Goal: Information Seeking & Learning: Learn about a topic

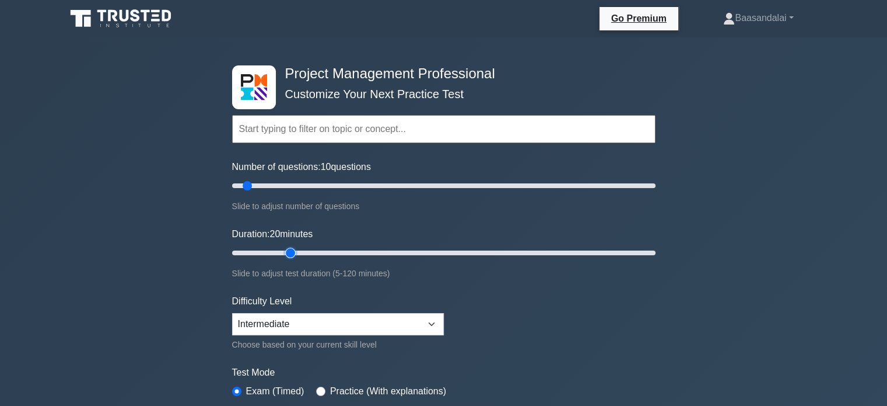
click at [287, 252] on input "Duration: 20 minutes" at bounding box center [444, 253] width 424 height 14
type input "15"
click at [275, 251] on input "Duration: 15 minutes" at bounding box center [444, 253] width 424 height 14
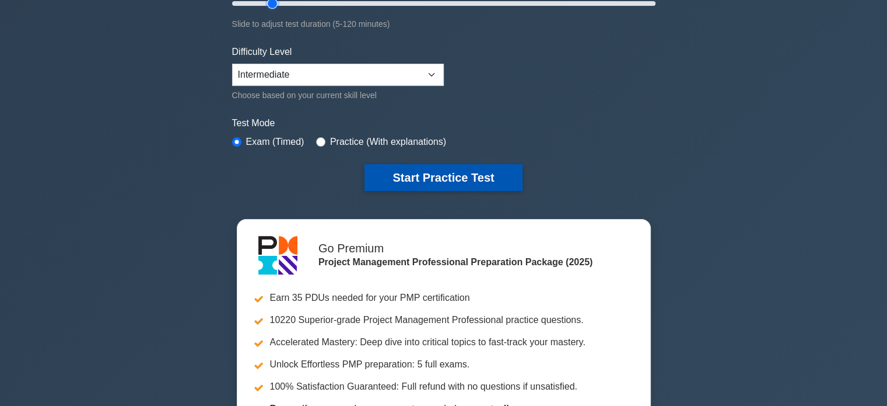
scroll to position [251, 0]
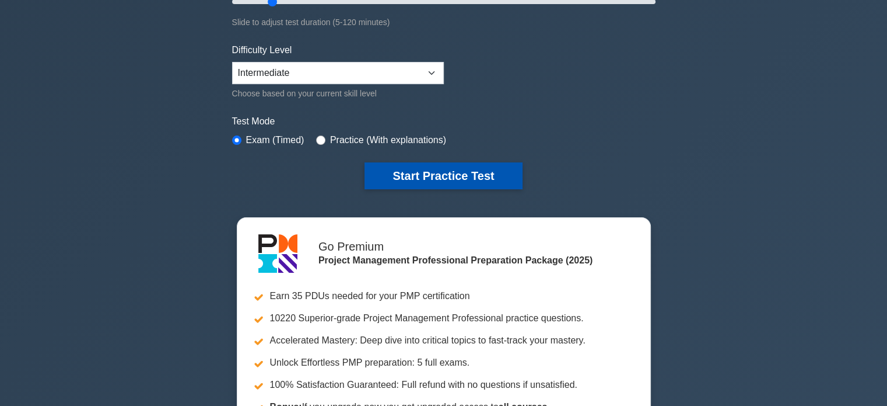
click at [459, 181] on button "Start Practice Test" at bounding box center [444, 175] width 158 height 27
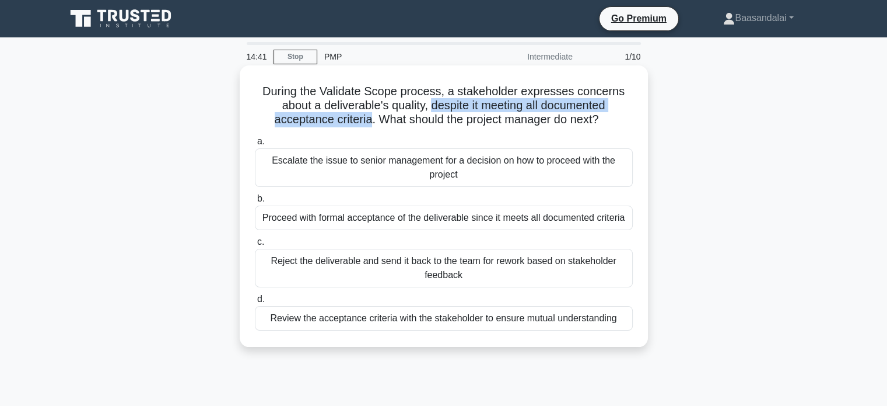
drag, startPoint x: 430, startPoint y: 104, endPoint x: 369, endPoint y: 120, distance: 63.3
click at [369, 120] on h5 "During the Validate Scope process, a stakeholder expresses concerns about a del…" at bounding box center [444, 105] width 380 height 43
copy h5 "despite it meeting all documented acceptance criteria"
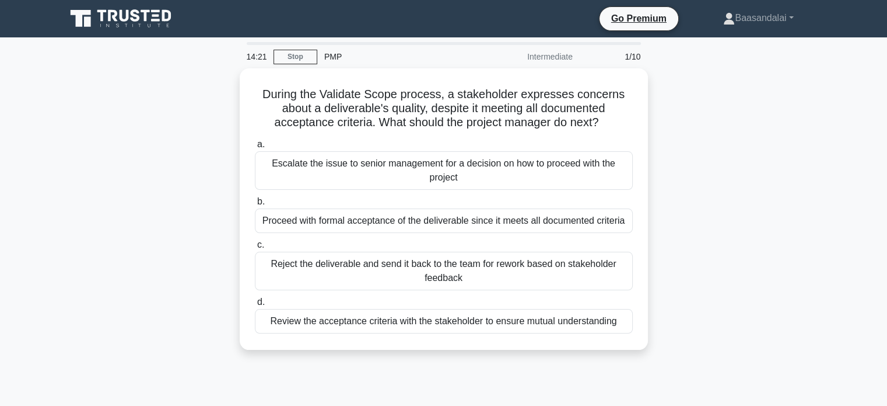
click at [724, 130] on div "During the Validate Scope process, a stakeholder expresses concerns about a del…" at bounding box center [444, 215] width 770 height 295
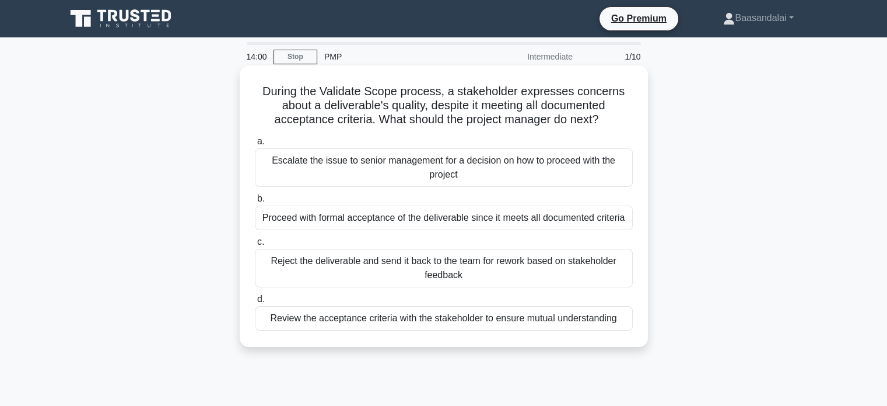
click at [462, 317] on div "Review the acceptance criteria with the stakeholder to ensure mutual understand…" at bounding box center [444, 318] width 378 height 25
click at [255, 303] on input "d. Review the acceptance criteria with the stakeholder to ensure mutual underst…" at bounding box center [255, 299] width 0 height 8
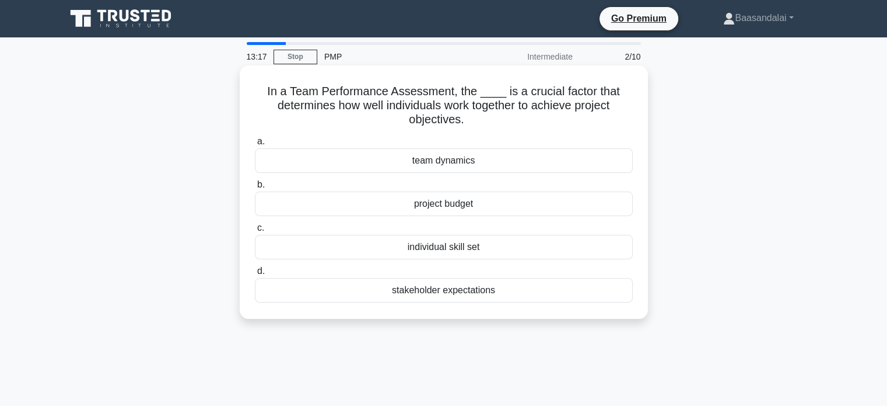
click at [464, 159] on div "team dynamics" at bounding box center [444, 160] width 378 height 25
click at [255, 145] on input "a. team dynamics" at bounding box center [255, 142] width 0 height 8
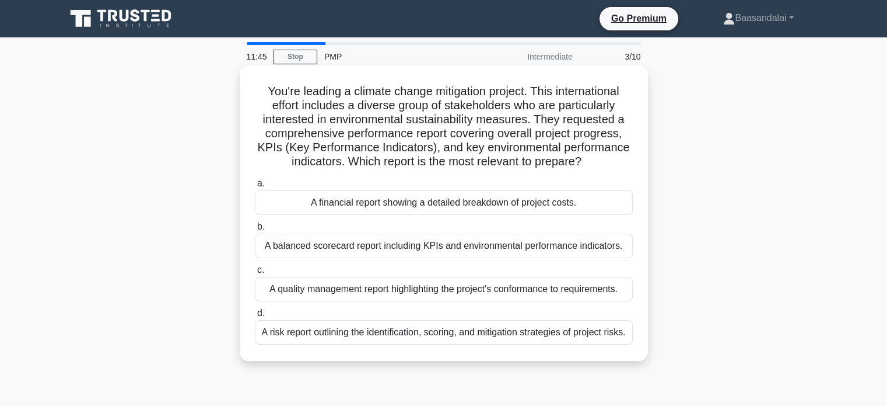
click at [506, 246] on div "A balanced scorecard report including KPIs and environmental performance indica…" at bounding box center [444, 245] width 378 height 25
click at [255, 230] on input "b. A balanced scorecard report including KPIs and environmental performance ind…" at bounding box center [255, 227] width 0 height 8
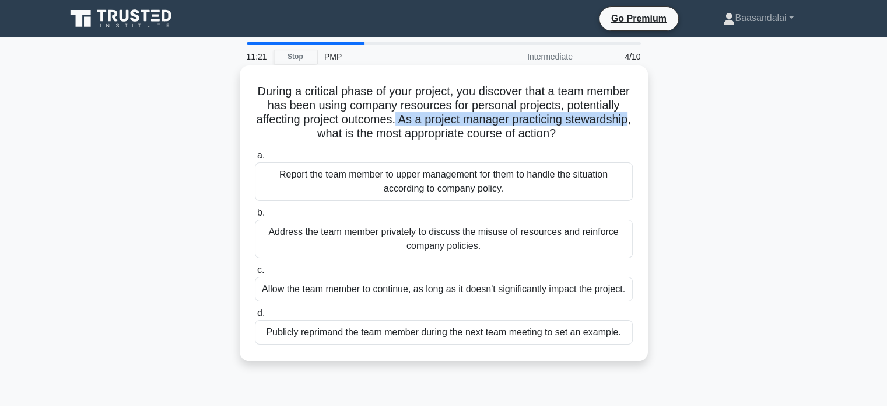
drag, startPoint x: 341, startPoint y: 135, endPoint x: 461, endPoint y: 121, distance: 121.1
click at [461, 121] on h5 "During a critical phase of your project, you discover that a team member has be…" at bounding box center [444, 112] width 380 height 57
copy h5 "As a project manager practicing stewardship"
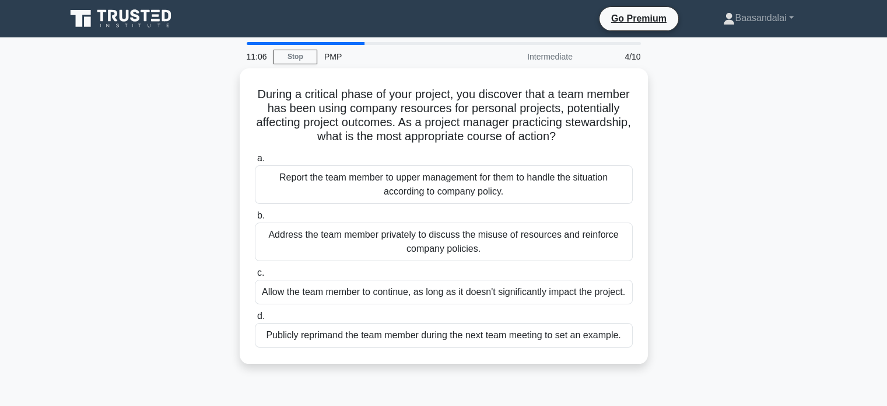
click at [153, 181] on div "During a critical phase of your project, you discover that a team member has be…" at bounding box center [444, 222] width 770 height 309
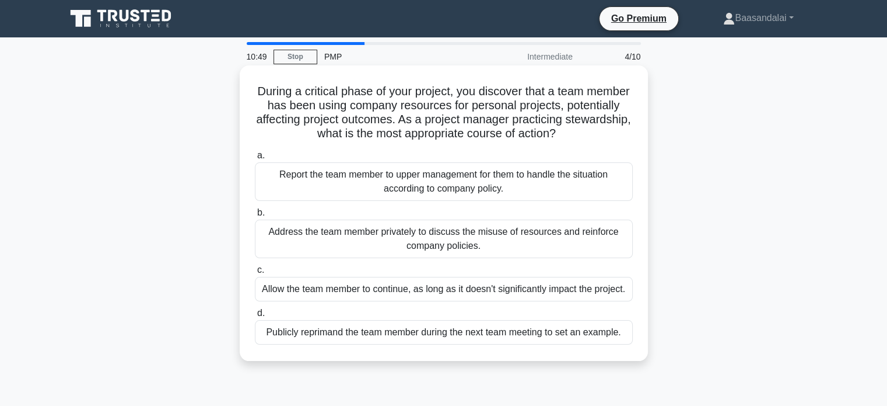
click at [485, 240] on div "Address the team member privately to discuss the misuse of resources and reinfo…" at bounding box center [444, 238] width 378 height 39
click at [255, 216] on input "b. Address the team member privately to discuss the misuse of resources and rei…" at bounding box center [255, 213] width 0 height 8
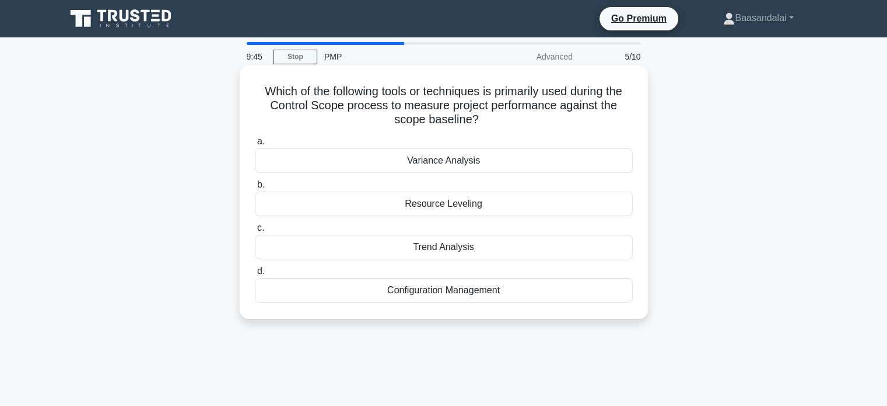
click at [478, 159] on div "Variance Analysis" at bounding box center [444, 160] width 378 height 25
click at [255, 145] on input "a. Variance Analysis" at bounding box center [255, 142] width 0 height 8
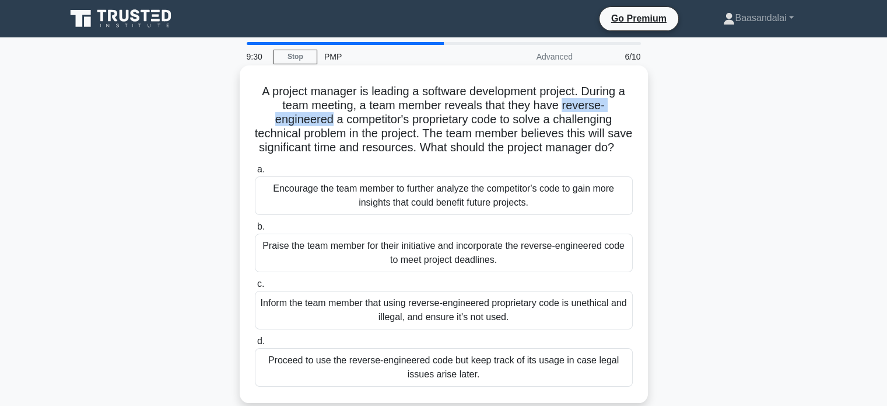
drag, startPoint x: 565, startPoint y: 105, endPoint x: 327, endPoint y: 120, distance: 239.1
click at [327, 120] on h5 "A project manager is leading a software development project. During a team meet…" at bounding box center [444, 119] width 380 height 71
copy h5 "reverse-engineered"
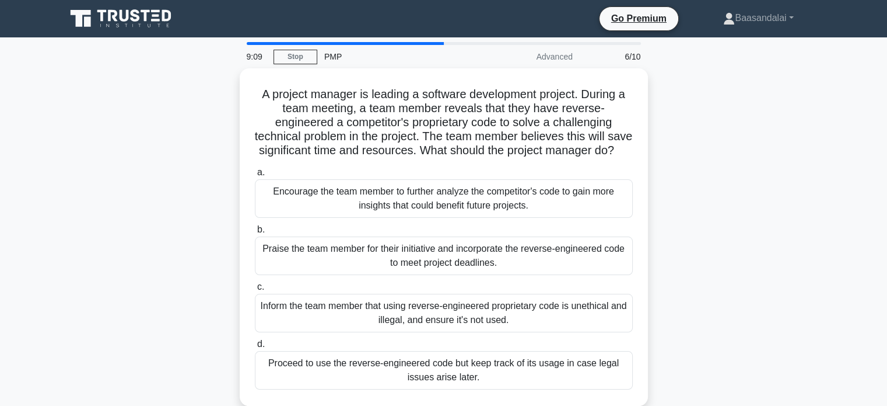
click at [218, 170] on div "A project manager is leading a software development project. During a team meet…" at bounding box center [444, 243] width 770 height 351
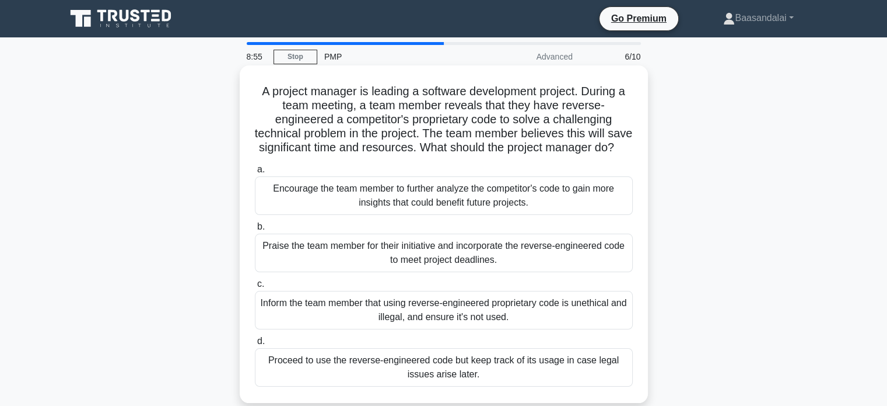
scroll to position [58, 0]
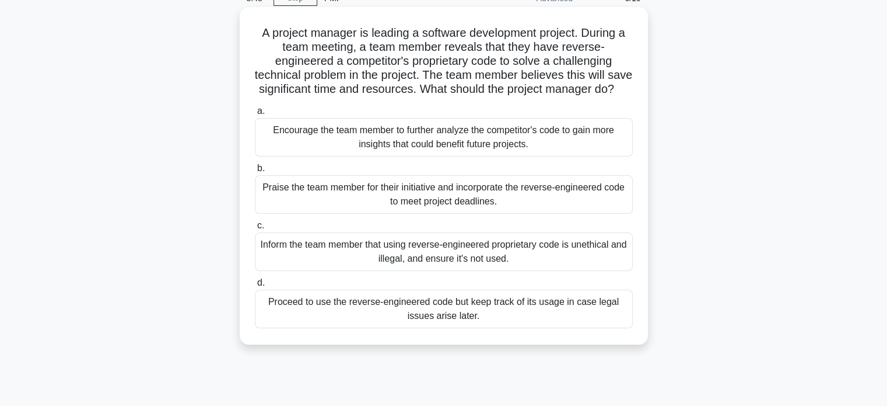
click at [432, 153] on div "Encourage the team member to further analyze the competitor's code to gain more…" at bounding box center [444, 137] width 378 height 39
click at [255, 115] on input "a. Encourage the team member to further analyze the competitor's code to gain m…" at bounding box center [255, 111] width 0 height 8
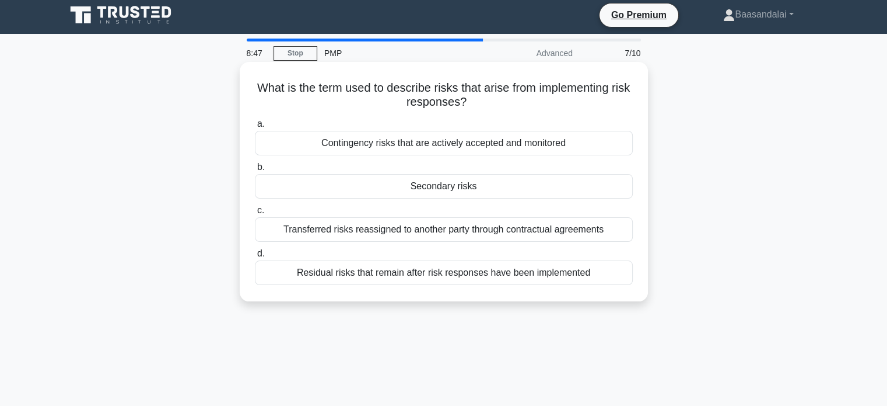
scroll to position [0, 0]
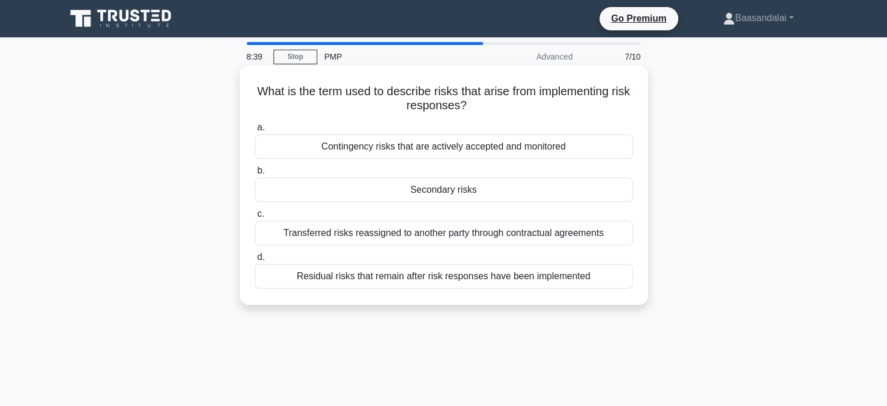
click at [508, 93] on h5 "What is the term used to describe risks that arise from implementing risk respo…" at bounding box center [444, 98] width 380 height 29
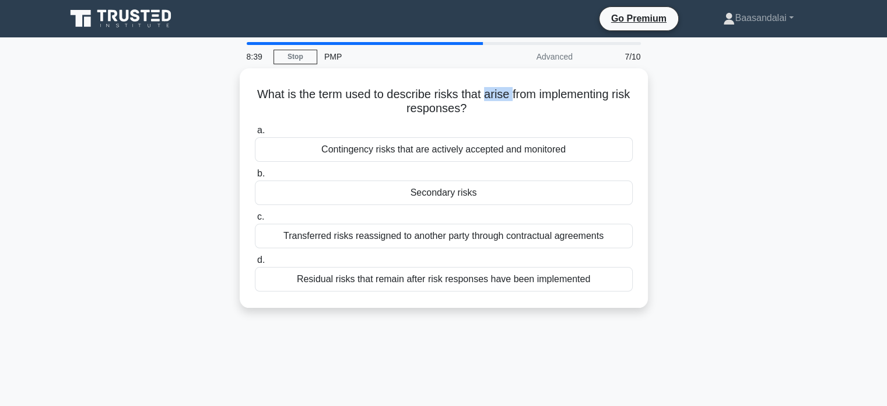
copy h5 "arise"
click at [184, 119] on div "What is the term used to describe risks that arise from implementing risk respo…" at bounding box center [444, 194] width 770 height 253
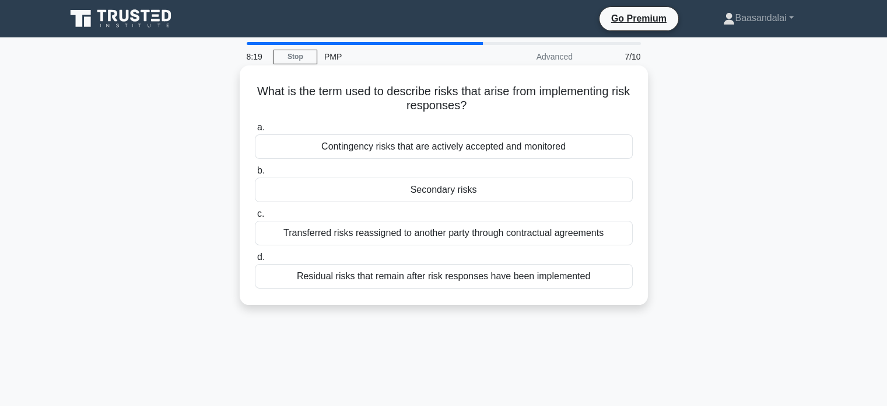
click at [442, 195] on div "Secondary risks" at bounding box center [444, 189] width 378 height 25
click at [255, 174] on input "b. Secondary risks" at bounding box center [255, 171] width 0 height 8
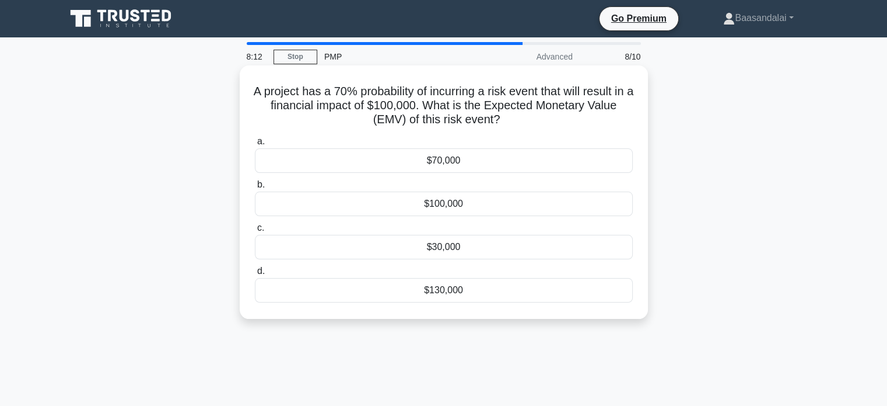
click at [476, 92] on h5 "A project has a 70% probability of incurring a risk event that will result in a…" at bounding box center [444, 105] width 380 height 43
copy h5 "incurring"
click at [487, 207] on div "$100,000" at bounding box center [444, 203] width 378 height 25
click at [255, 188] on input "b. $100,000" at bounding box center [255, 185] width 0 height 8
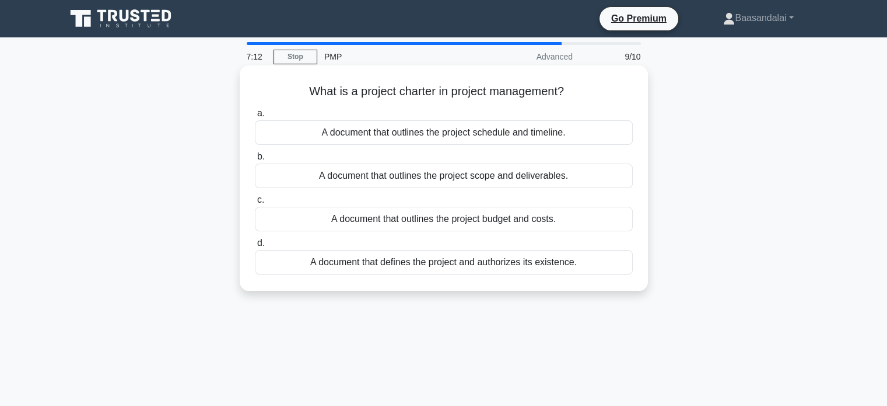
click at [473, 262] on div "A document that defines the project and authorizes its existence." at bounding box center [444, 262] width 378 height 25
click at [255, 247] on input "d. A document that defines the project and authorizes its existence." at bounding box center [255, 243] width 0 height 8
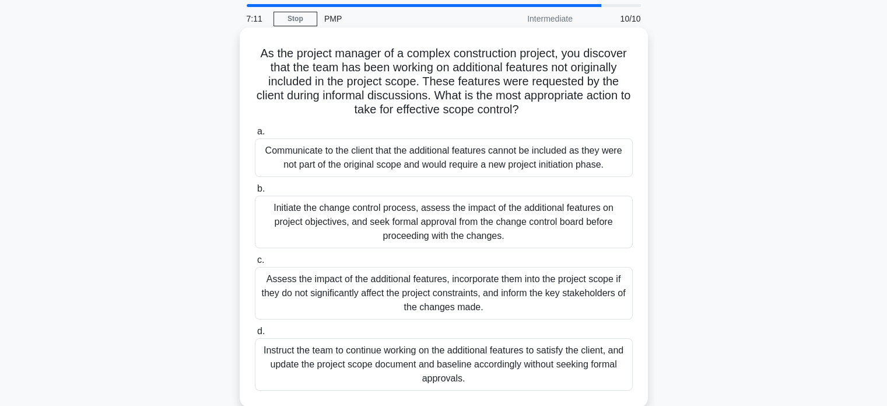
scroll to position [58, 0]
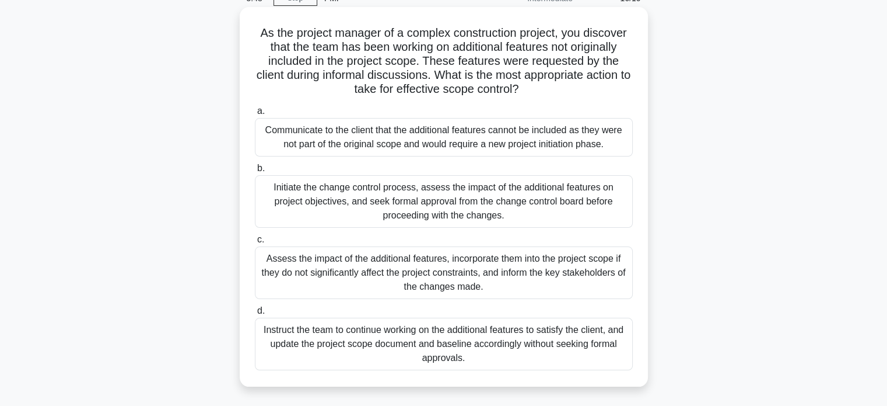
click at [515, 258] on div "Assess the impact of the additional features, incorporate them into the project…" at bounding box center [444, 272] width 378 height 53
click at [255, 243] on input "c. Assess the impact of the additional features, incorporate them into the proj…" at bounding box center [255, 240] width 0 height 8
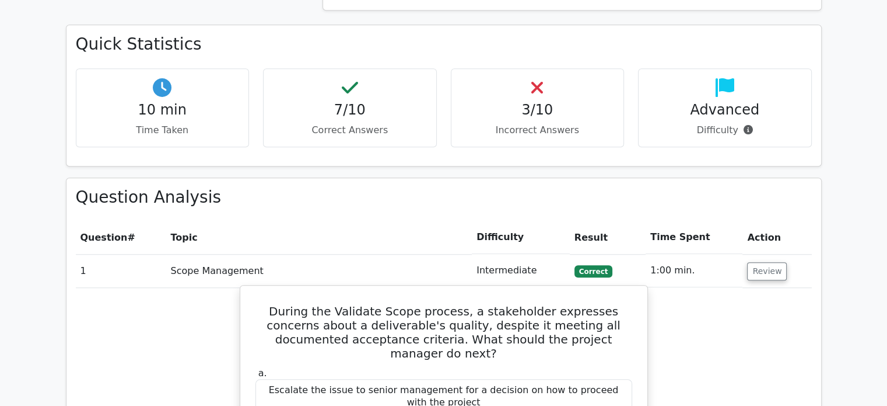
scroll to position [934, 0]
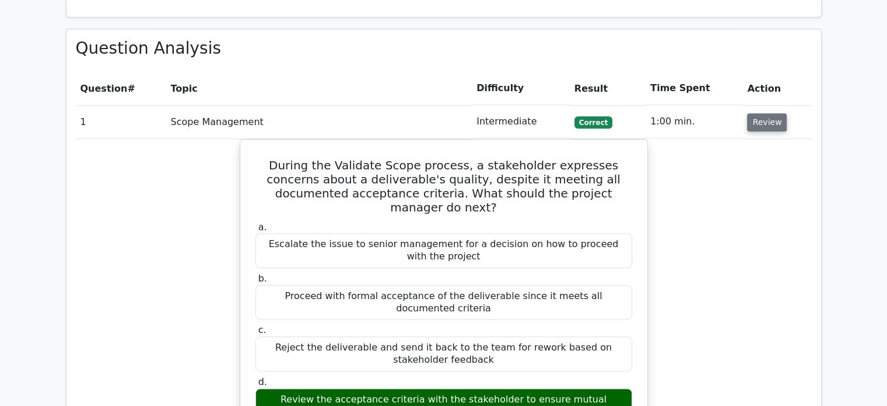
click at [757, 113] on button "Review" at bounding box center [767, 122] width 40 height 18
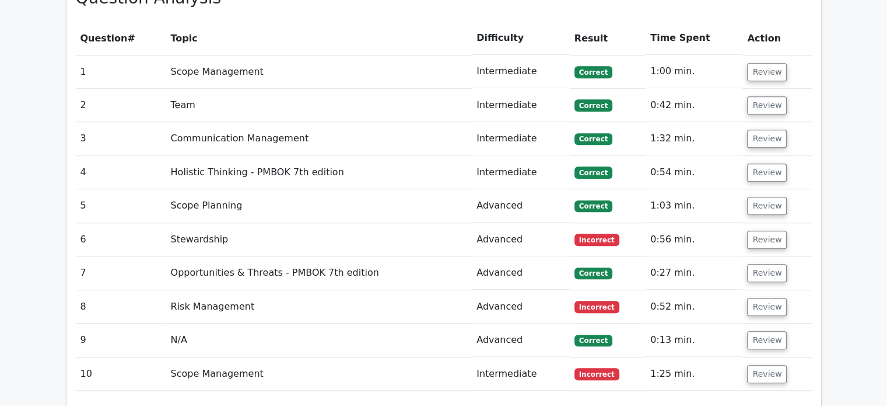
scroll to position [1109, 0]
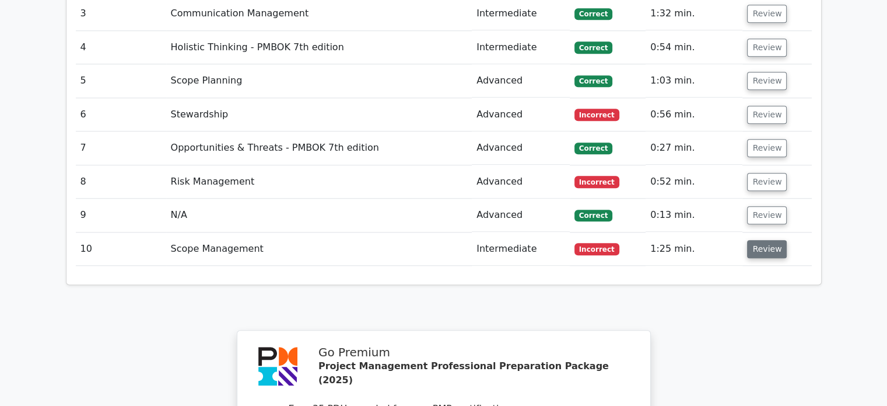
click at [770, 240] on button "Review" at bounding box center [767, 249] width 40 height 18
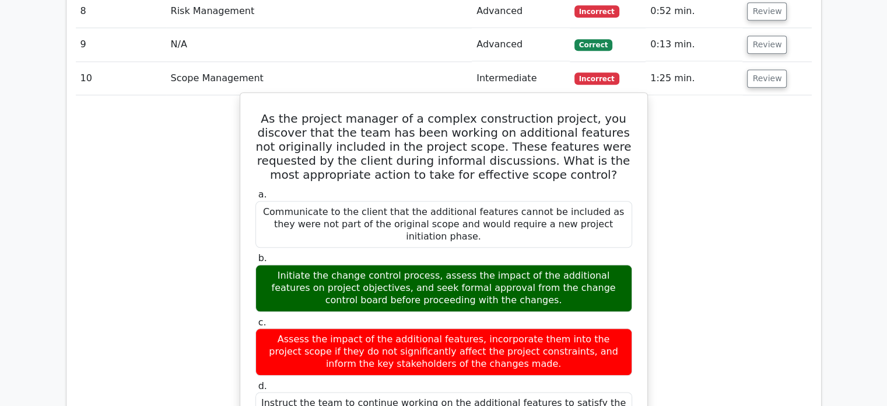
scroll to position [1225, 0]
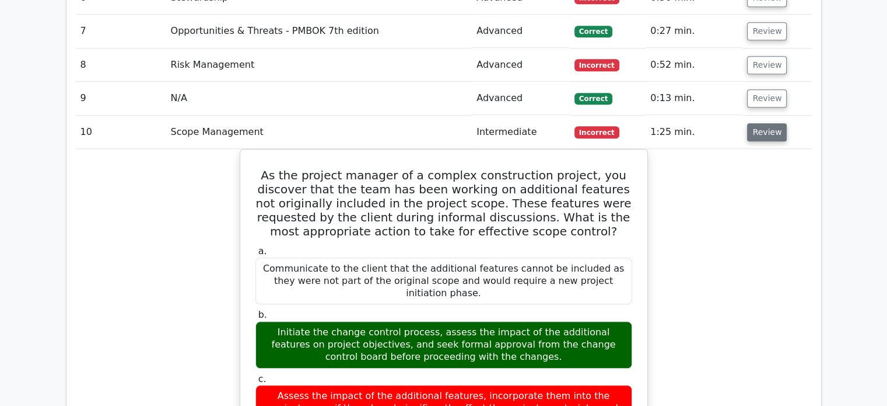
click at [756, 123] on button "Review" at bounding box center [767, 132] width 40 height 18
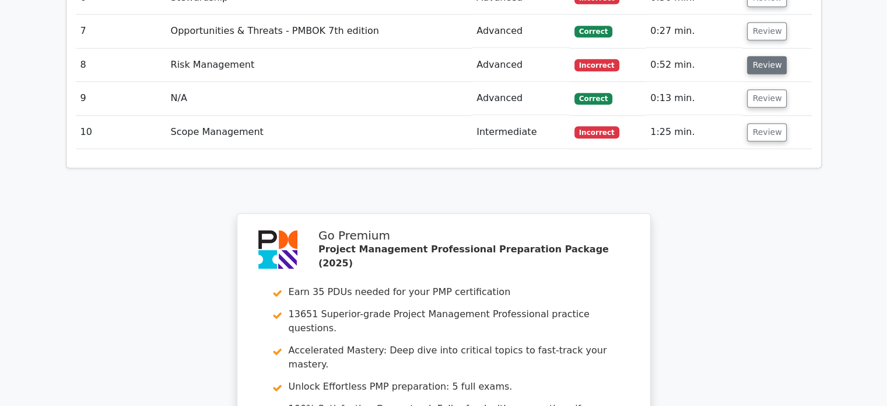
click at [757, 56] on button "Review" at bounding box center [767, 65] width 40 height 18
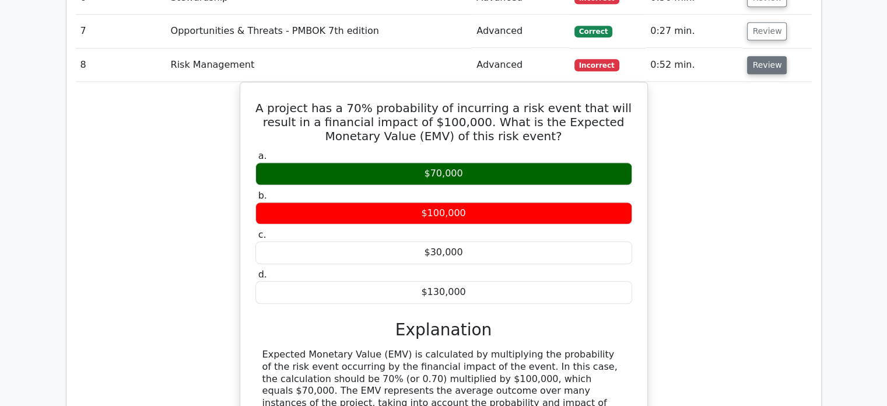
click at [770, 56] on button "Review" at bounding box center [767, 65] width 40 height 18
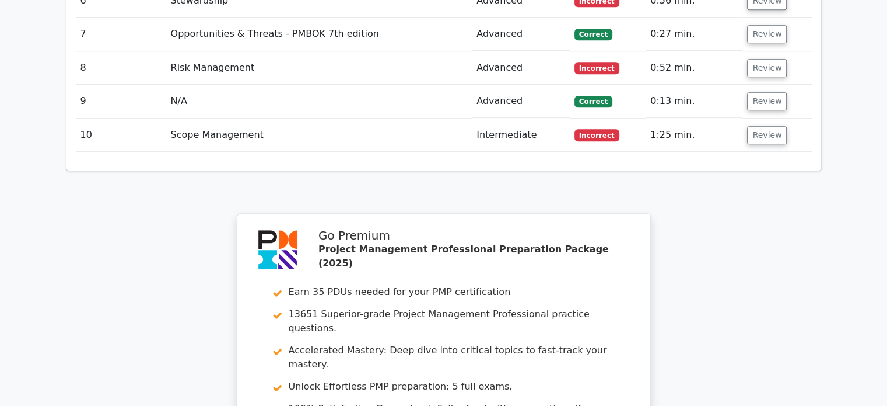
scroll to position [1109, 0]
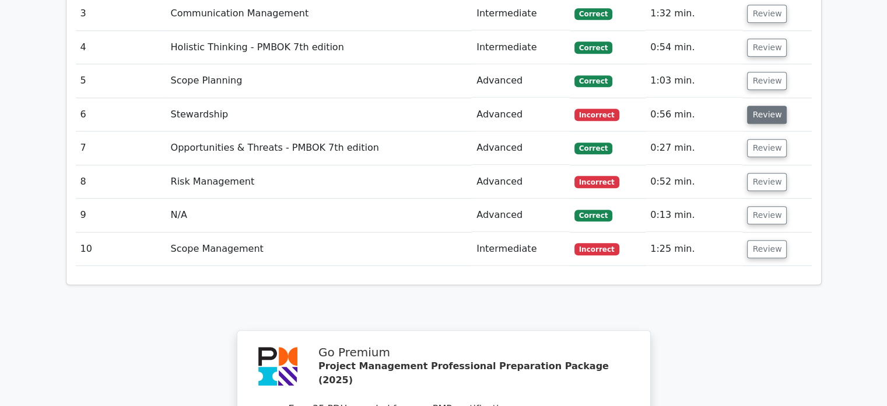
click at [761, 106] on button "Review" at bounding box center [767, 115] width 40 height 18
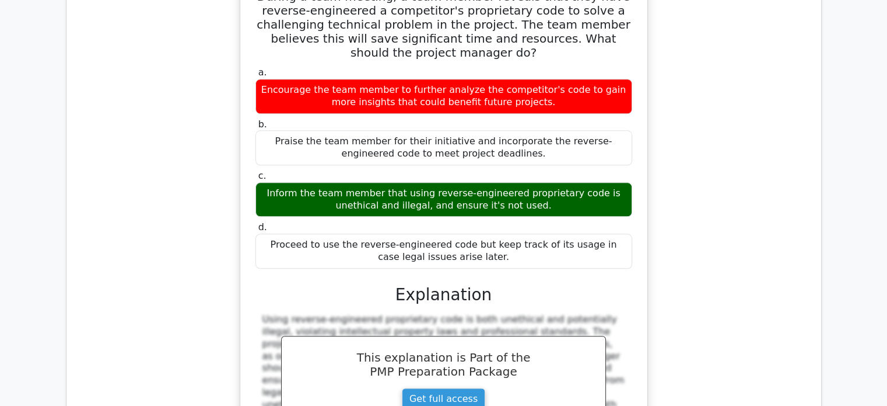
scroll to position [1050, 0]
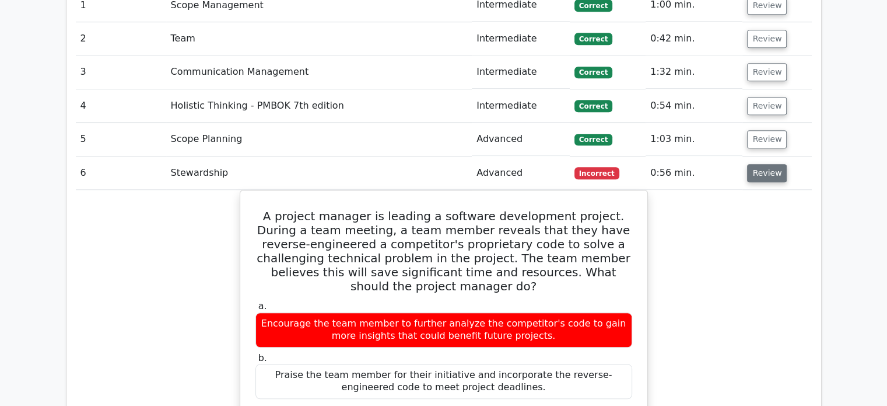
click at [774, 164] on button "Review" at bounding box center [767, 173] width 40 height 18
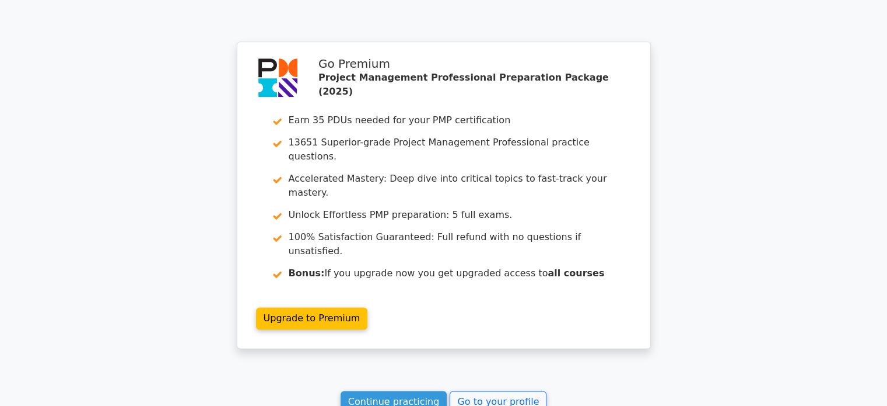
scroll to position [1400, 0]
